Goal: Information Seeking & Learning: Find contact information

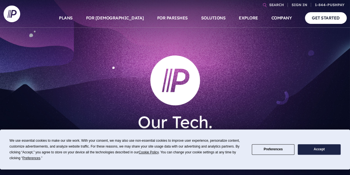
click at [322, 149] on button "Accept" at bounding box center [319, 149] width 43 height 11
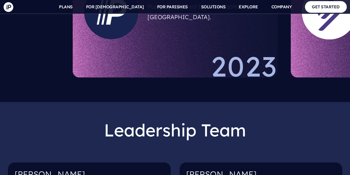
scroll to position [553, 0]
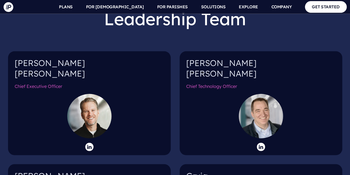
click at [19, 58] on h4 "Kenny Wyatt" at bounding box center [89, 70] width 149 height 25
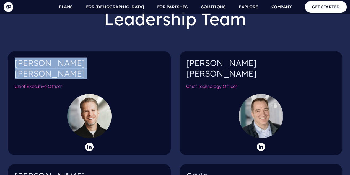
drag, startPoint x: 19, startPoint y: 52, endPoint x: 39, endPoint y: 62, distance: 22.3
click at [39, 62] on h4 "Kenny Wyatt" at bounding box center [89, 70] width 149 height 25
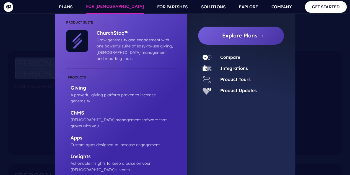
copy div "Kenny Wyatt"
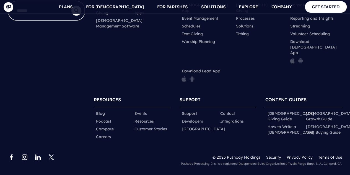
scroll to position [1590, 0]
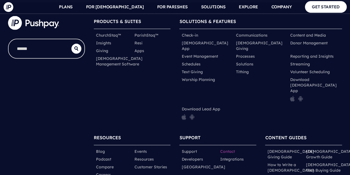
click at [232, 148] on link "Contact" at bounding box center [227, 151] width 15 height 6
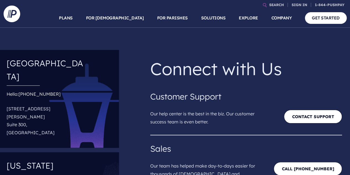
click at [7, 102] on p "[STREET_ADDRESS][PERSON_NAME]" at bounding box center [46, 120] width 79 height 36
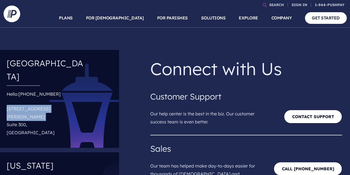
click at [7, 102] on p "[STREET_ADDRESS][PERSON_NAME]" at bounding box center [46, 120] width 79 height 36
copy p "[STREET_ADDRESS][PERSON_NAME]"
click at [7, 103] on p "[STREET_ADDRESS][PERSON_NAME]" at bounding box center [46, 120] width 79 height 36
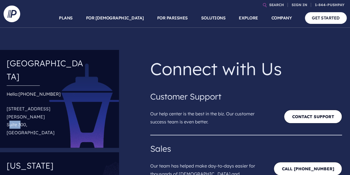
click at [7, 103] on p "[STREET_ADDRESS][PERSON_NAME]" at bounding box center [46, 120] width 79 height 36
click at [19, 110] on p "[STREET_ADDRESS][PERSON_NAME]" at bounding box center [46, 120] width 79 height 36
click at [18, 110] on p "[STREET_ADDRESS][PERSON_NAME]" at bounding box center [46, 120] width 79 height 36
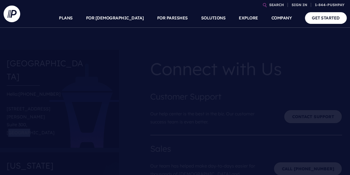
copy p "[PERSON_NAME]"
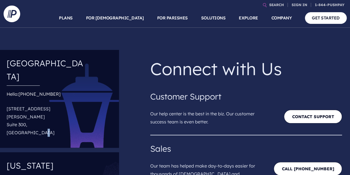
click at [41, 114] on p "[STREET_ADDRESS][PERSON_NAME]" at bounding box center [46, 120] width 79 height 36
click at [43, 111] on p "[STREET_ADDRESS][PERSON_NAME]" at bounding box center [46, 120] width 79 height 36
drag, startPoint x: 54, startPoint y: 81, endPoint x: 29, endPoint y: 103, distance: 33.7
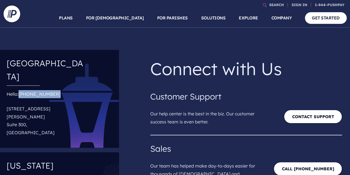
click at [19, 90] on div "Hello: [PHONE_NUMBER] [STREET_ADDRESS][PERSON_NAME]" at bounding box center [46, 114] width 79 height 49
copy link "[PHONE_NUMBER]"
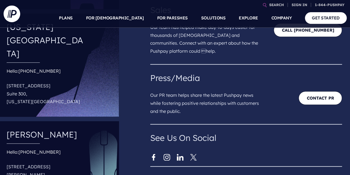
scroll to position [277, 0]
